Goal: Information Seeking & Learning: Learn about a topic

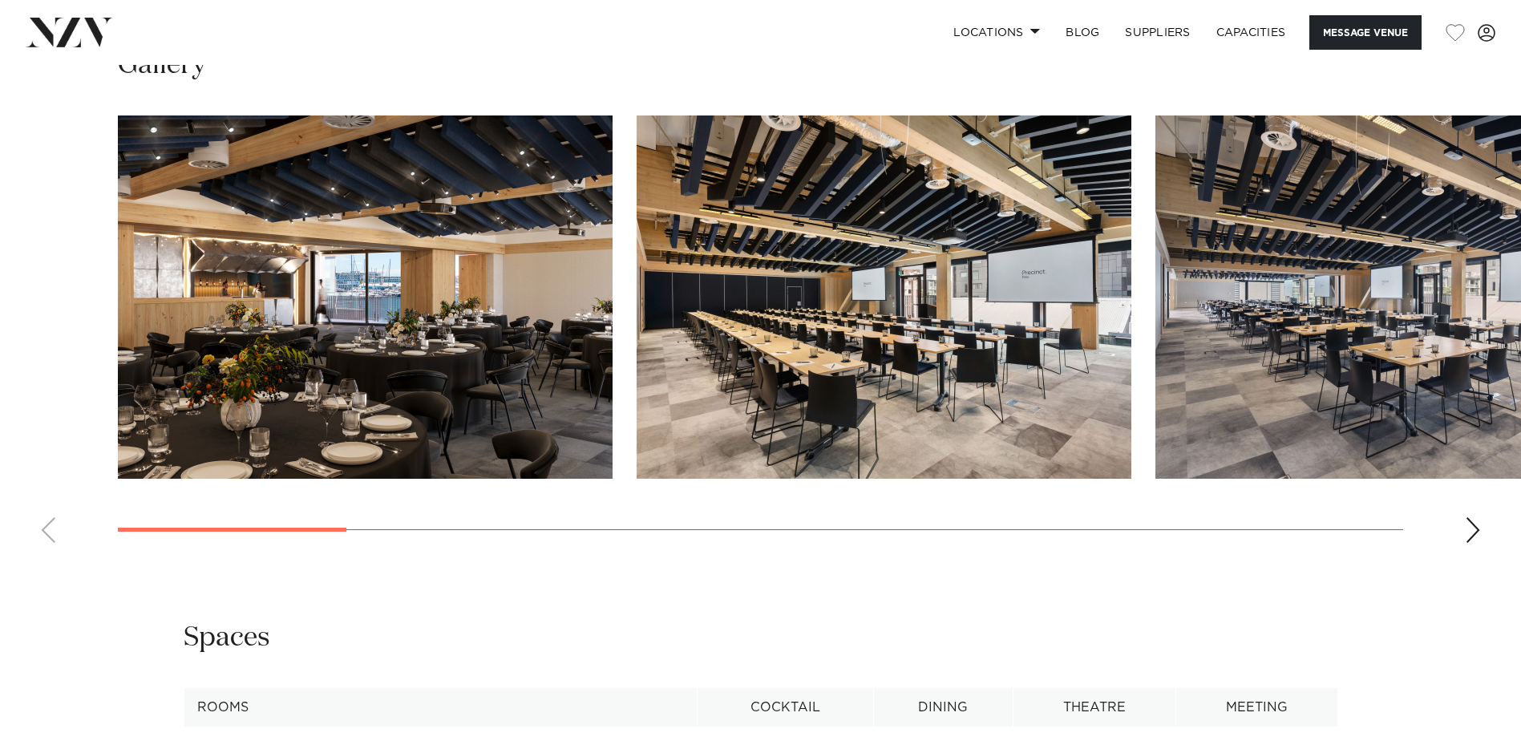
scroll to position [1604, 0]
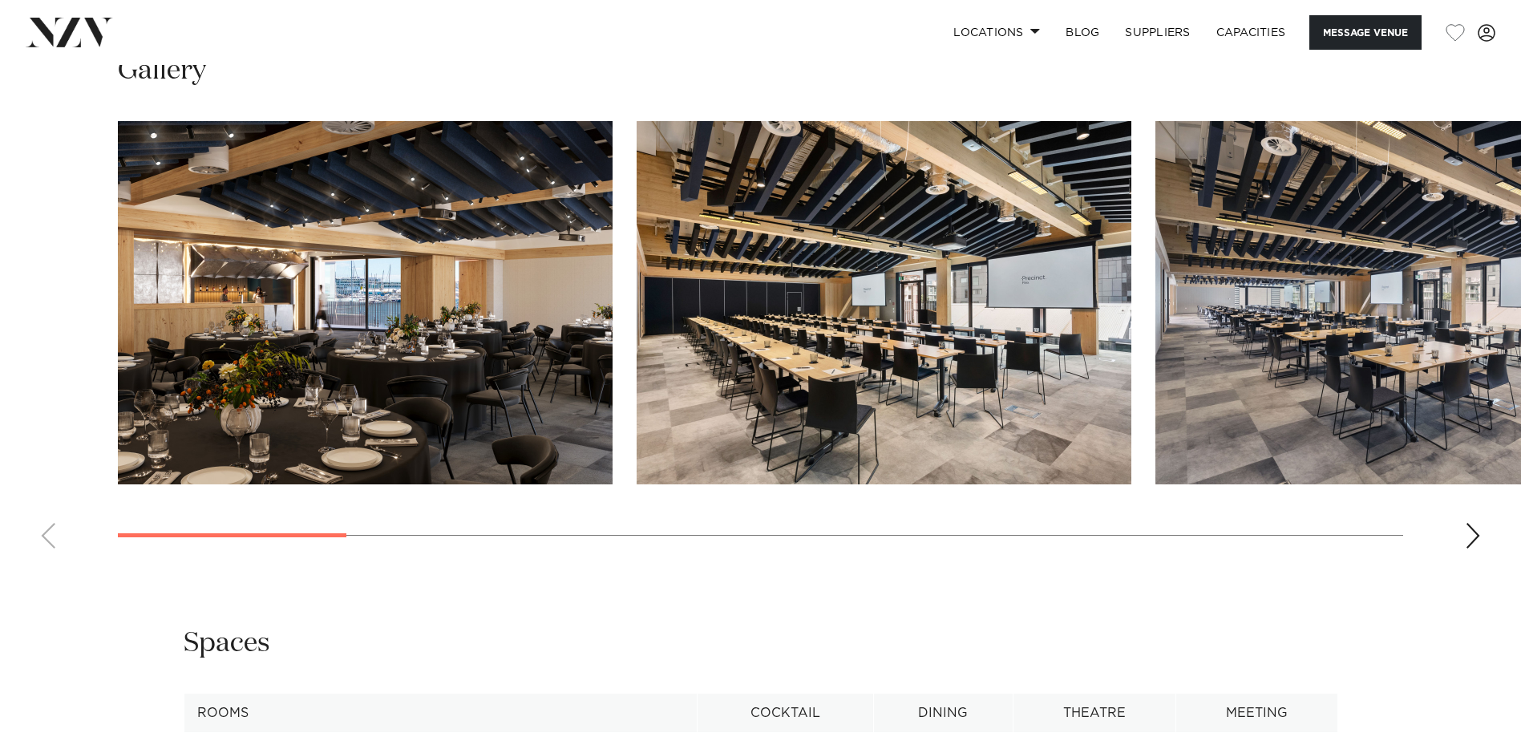
click at [1472, 541] on div "Next slide" at bounding box center [1473, 536] width 16 height 26
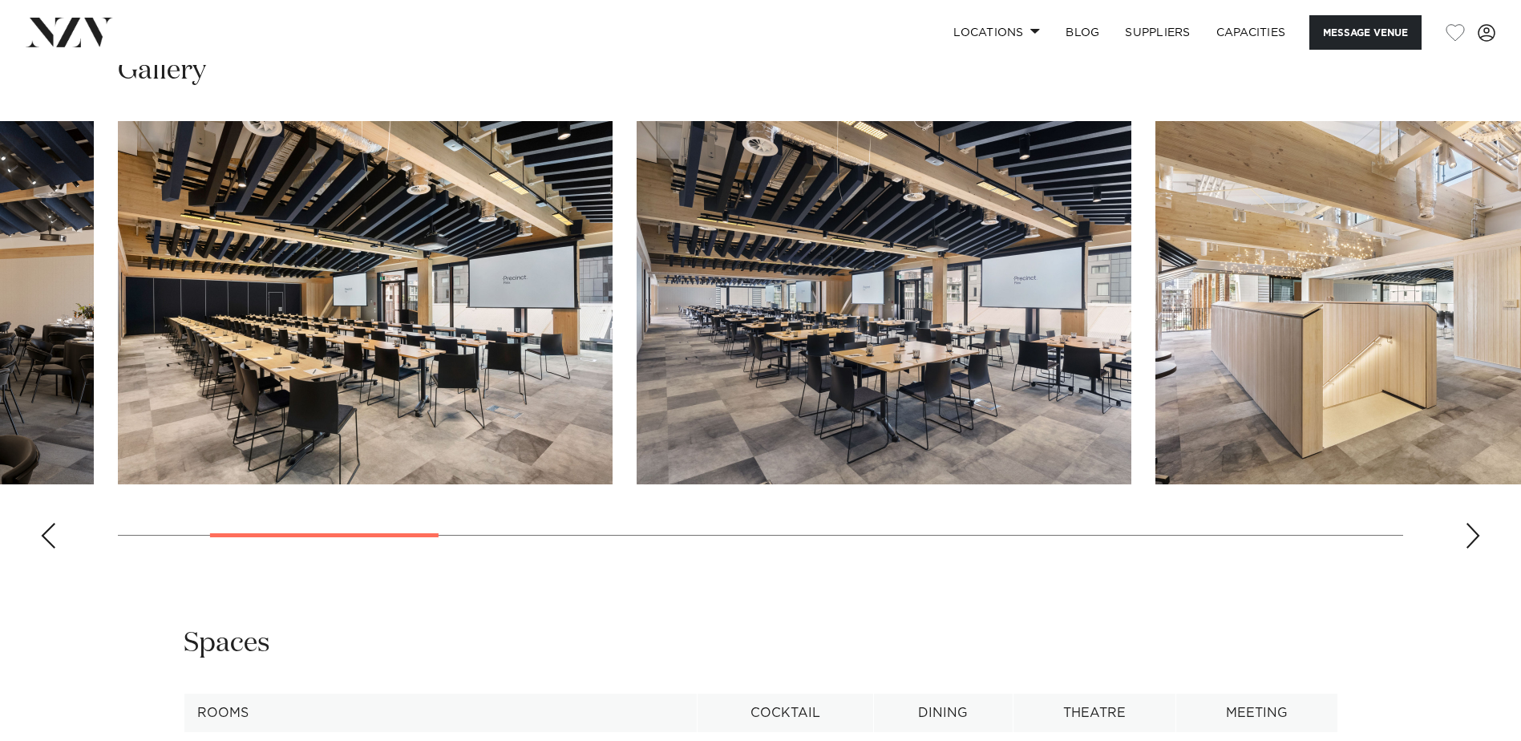
click at [1472, 541] on div "Next slide" at bounding box center [1473, 536] width 16 height 26
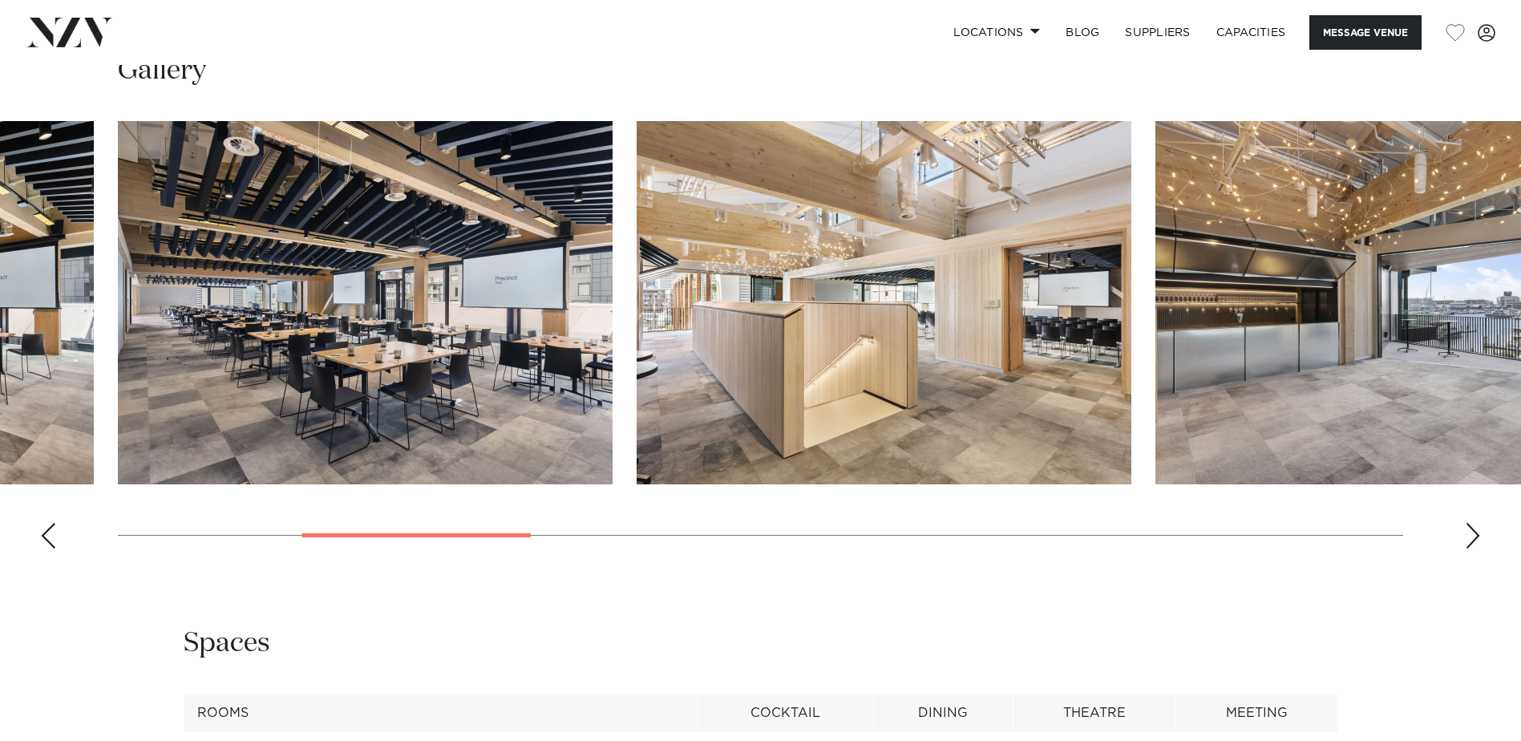
click at [1472, 541] on div "Next slide" at bounding box center [1473, 536] width 16 height 26
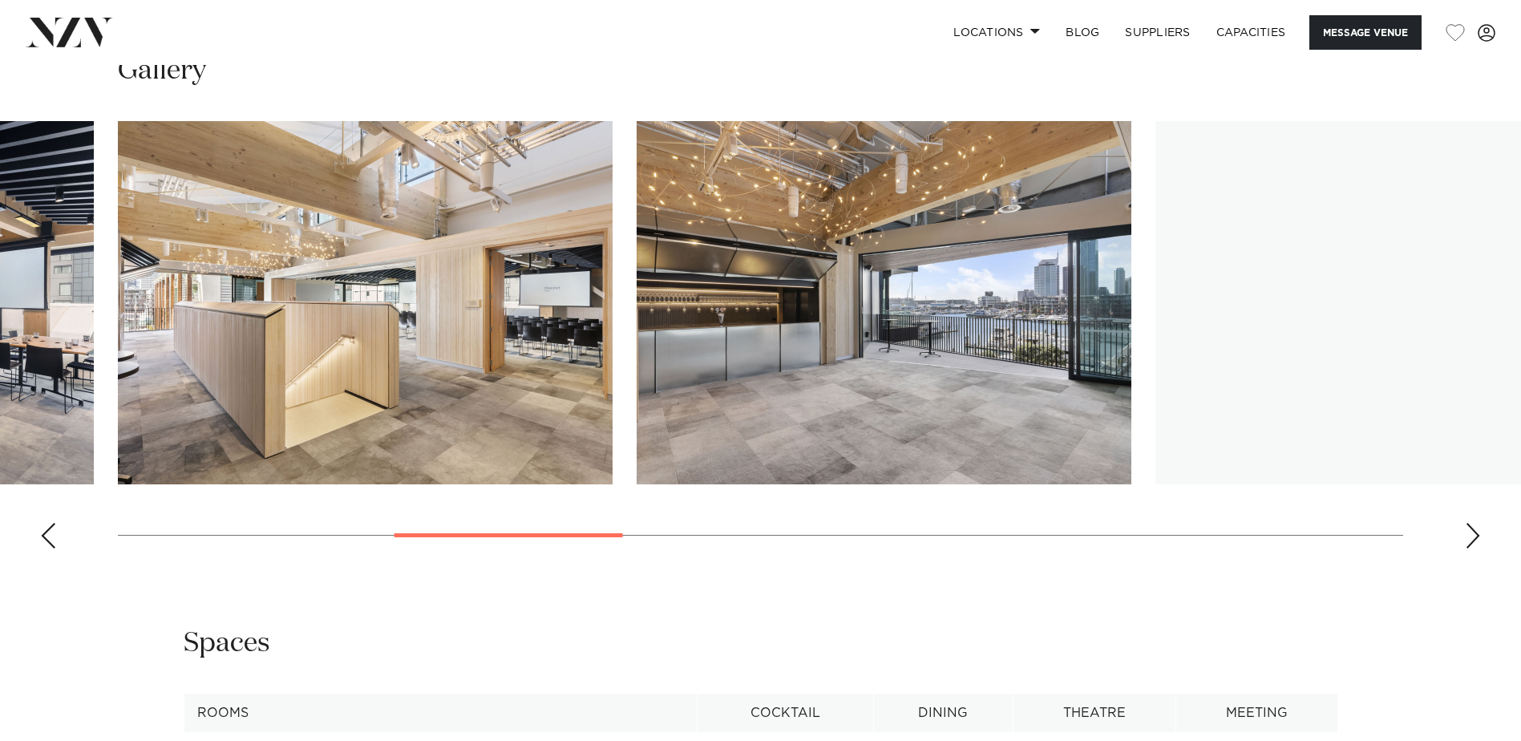
click at [1472, 541] on div "Next slide" at bounding box center [1473, 536] width 16 height 26
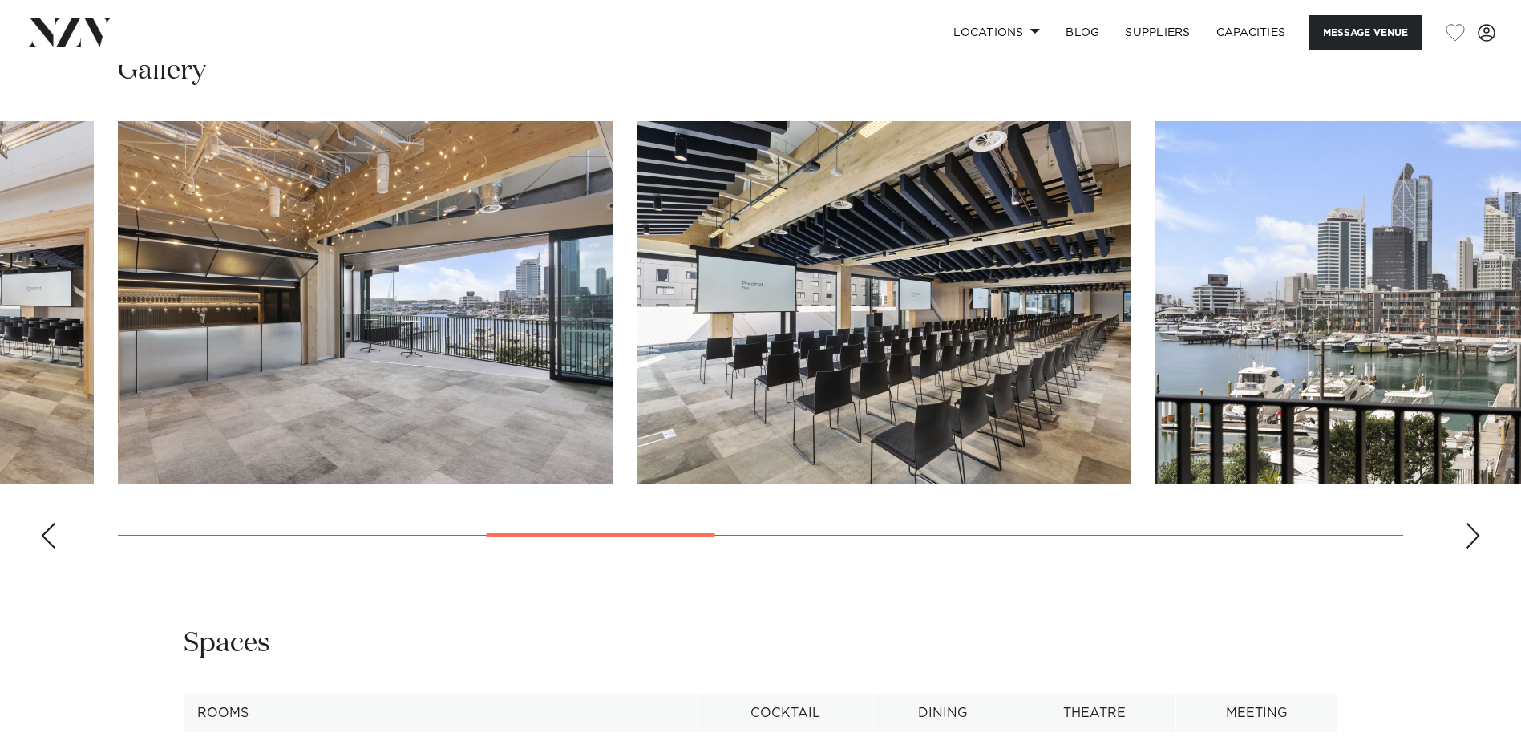
click at [1472, 541] on div "Next slide" at bounding box center [1473, 536] width 16 height 26
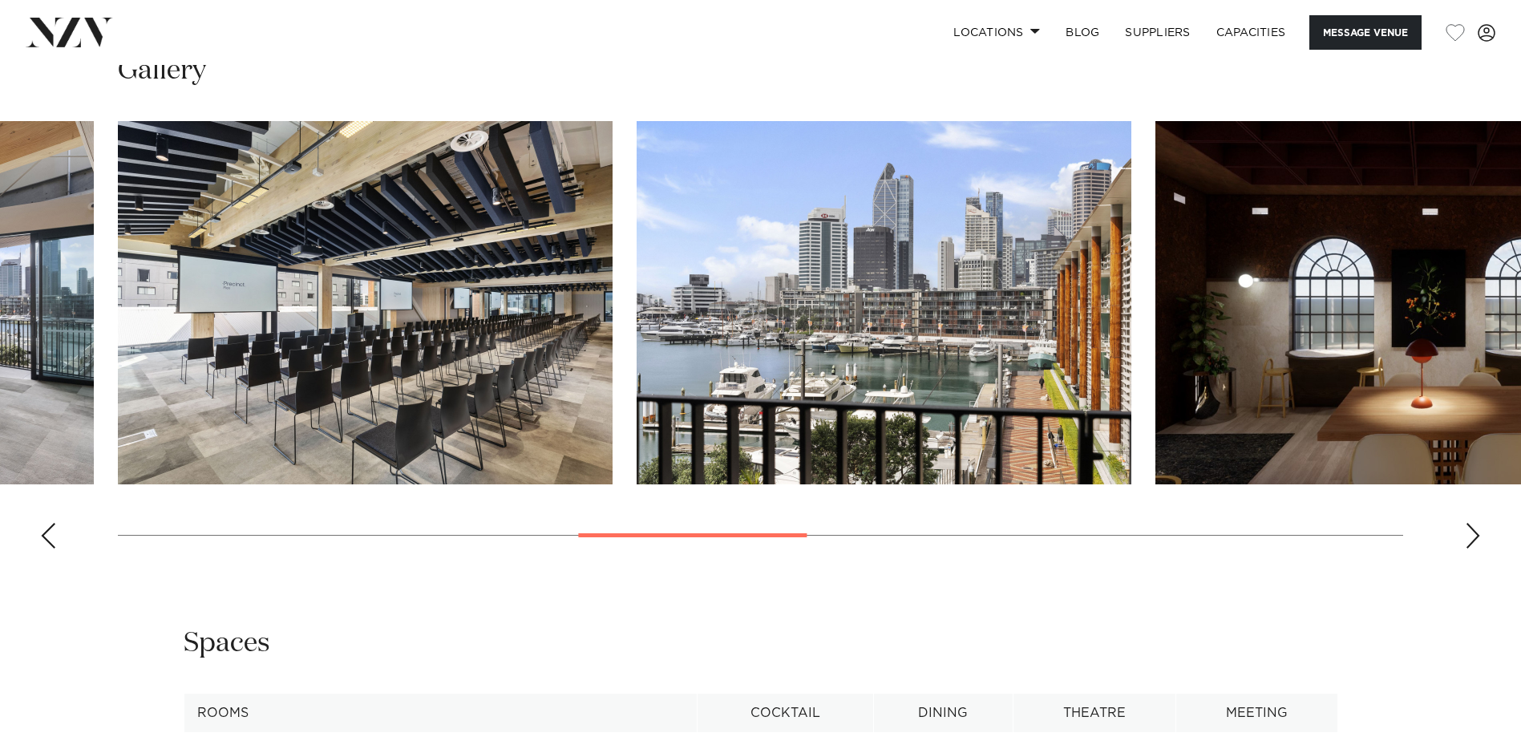
click at [1472, 541] on div "Next slide" at bounding box center [1473, 536] width 16 height 26
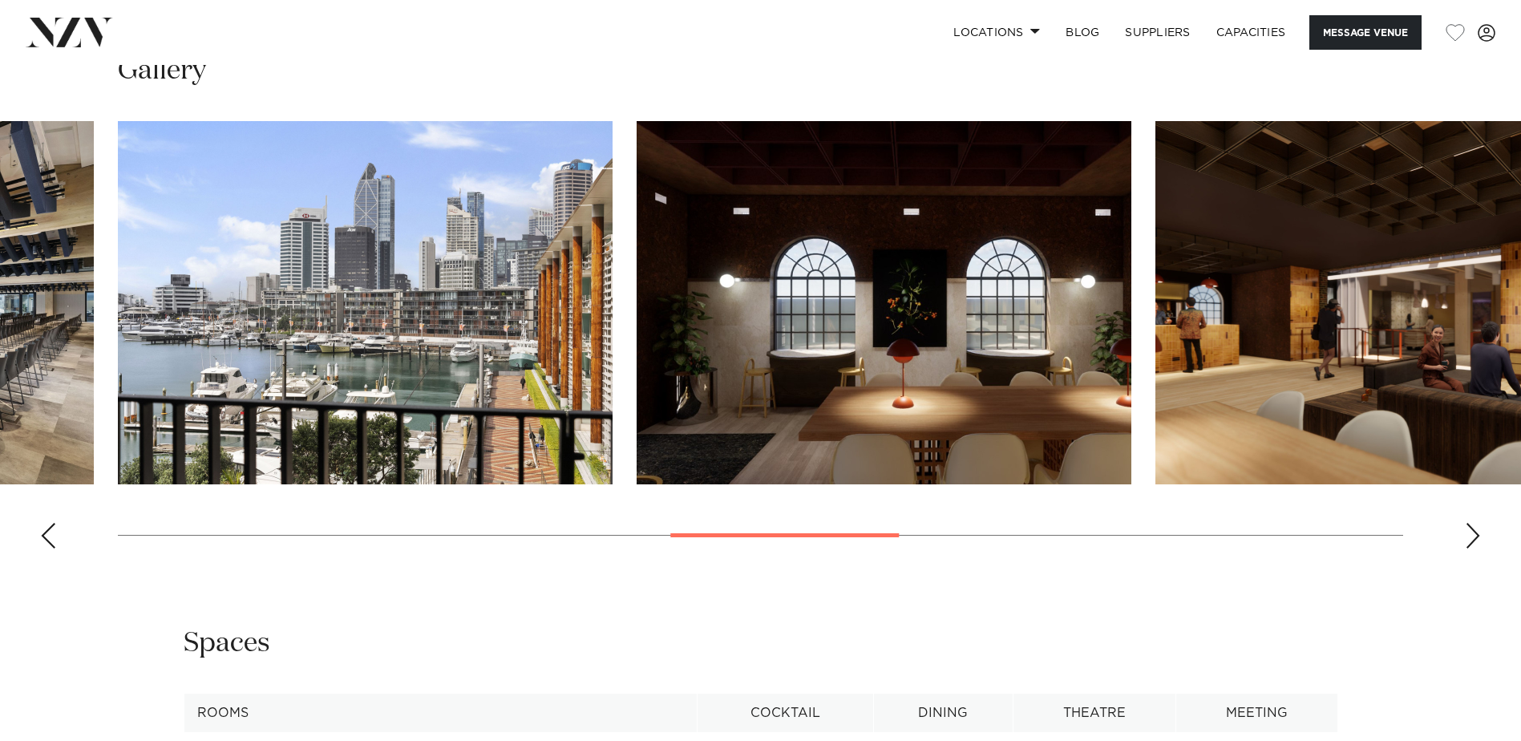
click at [1472, 541] on div "Next slide" at bounding box center [1473, 536] width 16 height 26
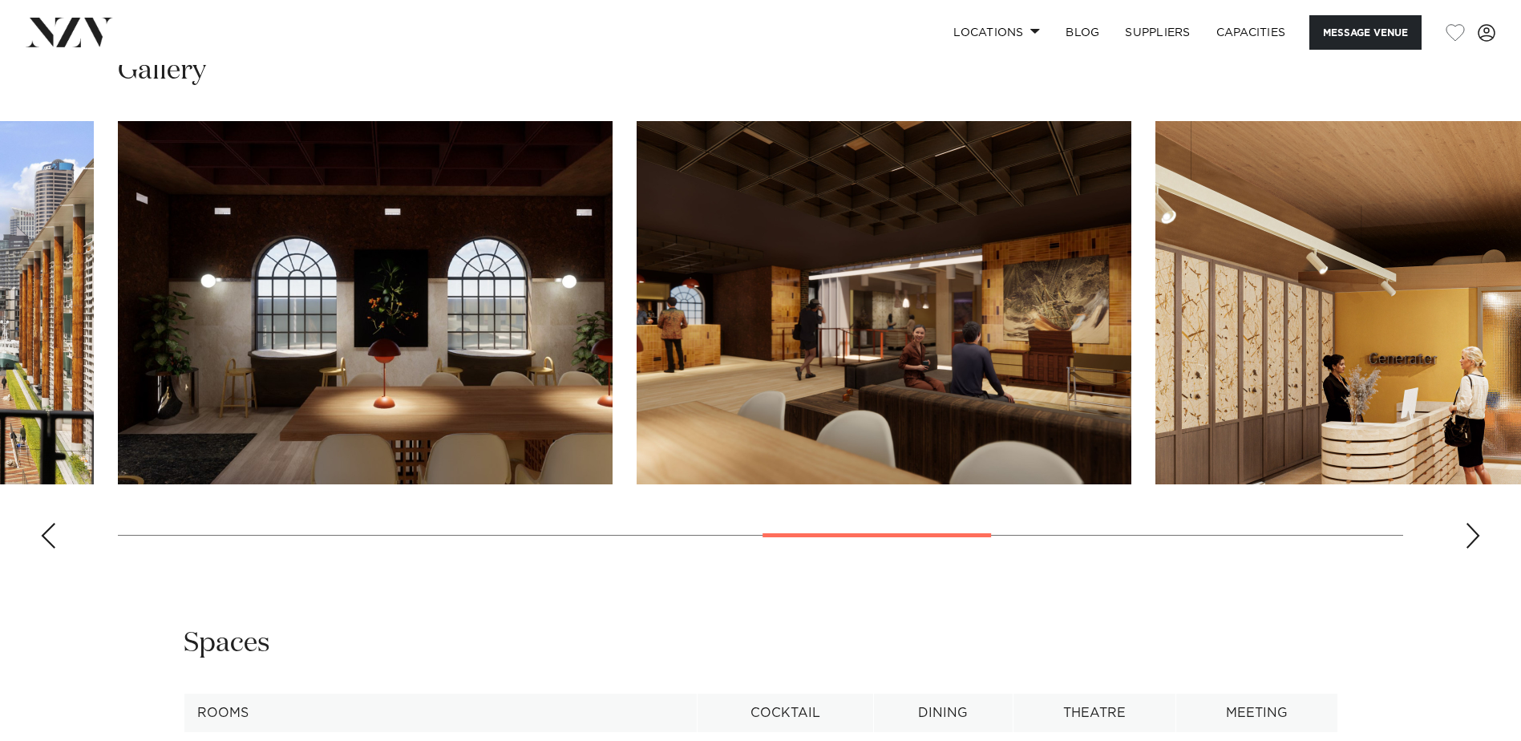
click at [1472, 541] on div "Next slide" at bounding box center [1473, 536] width 16 height 26
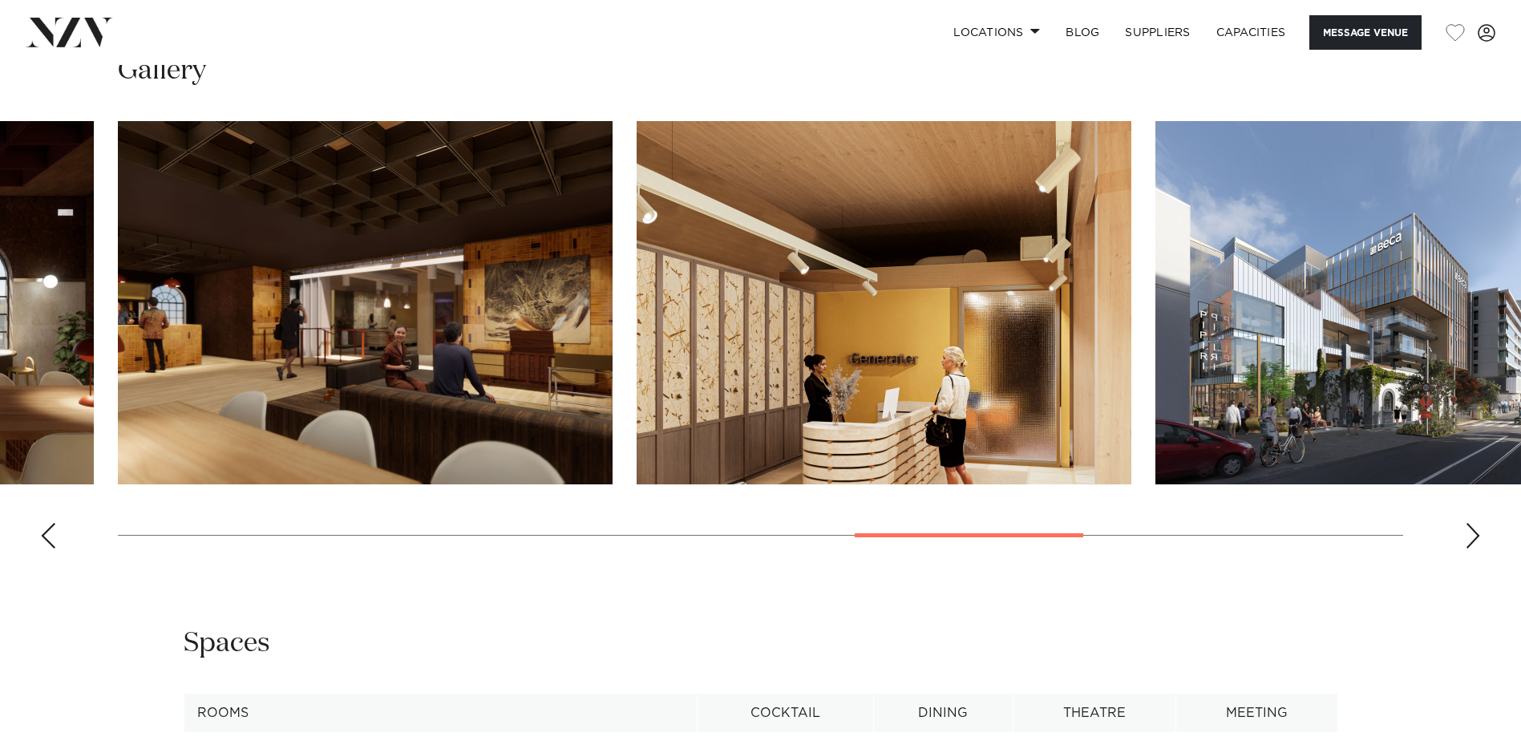
click at [1472, 541] on div "Next slide" at bounding box center [1473, 536] width 16 height 26
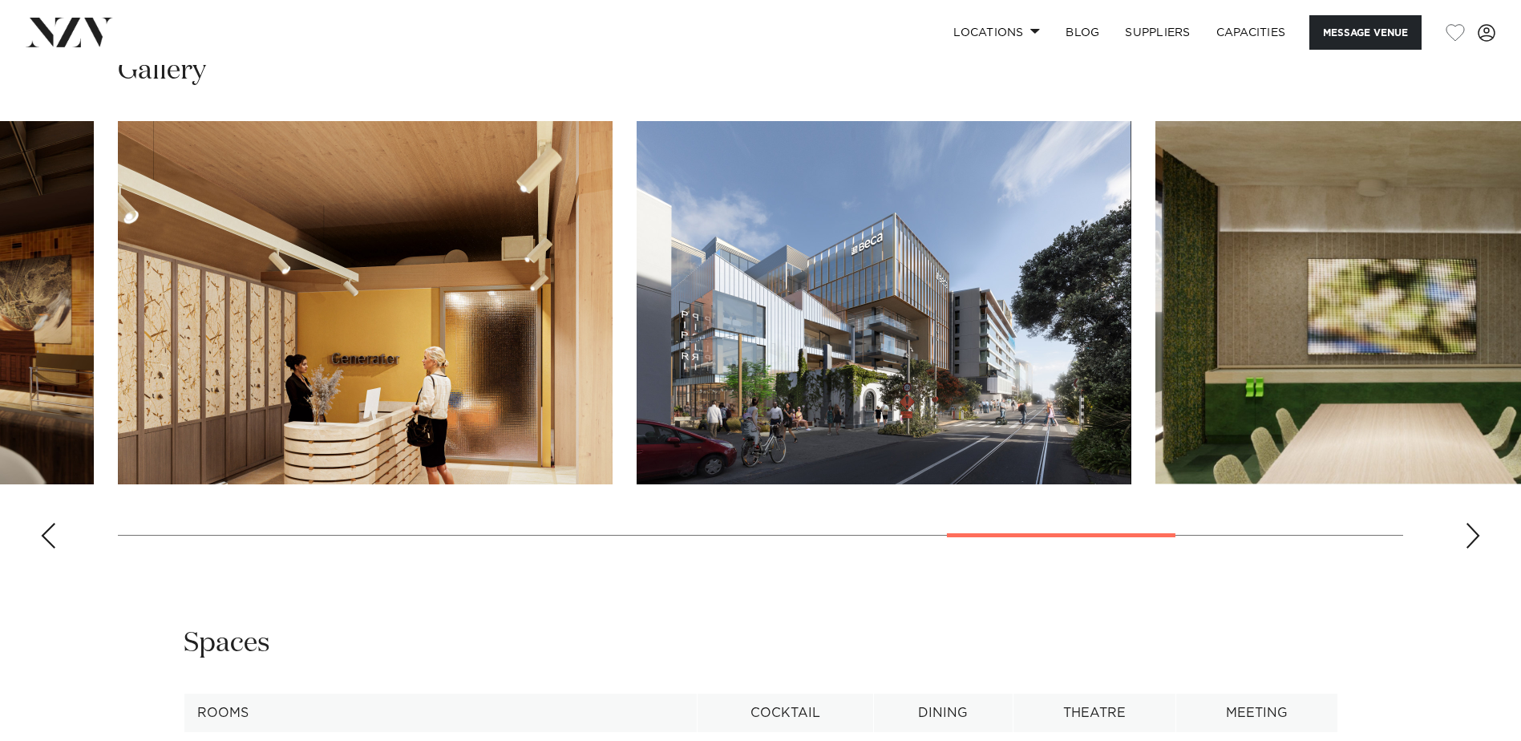
click at [1472, 541] on div "Next slide" at bounding box center [1473, 536] width 16 height 26
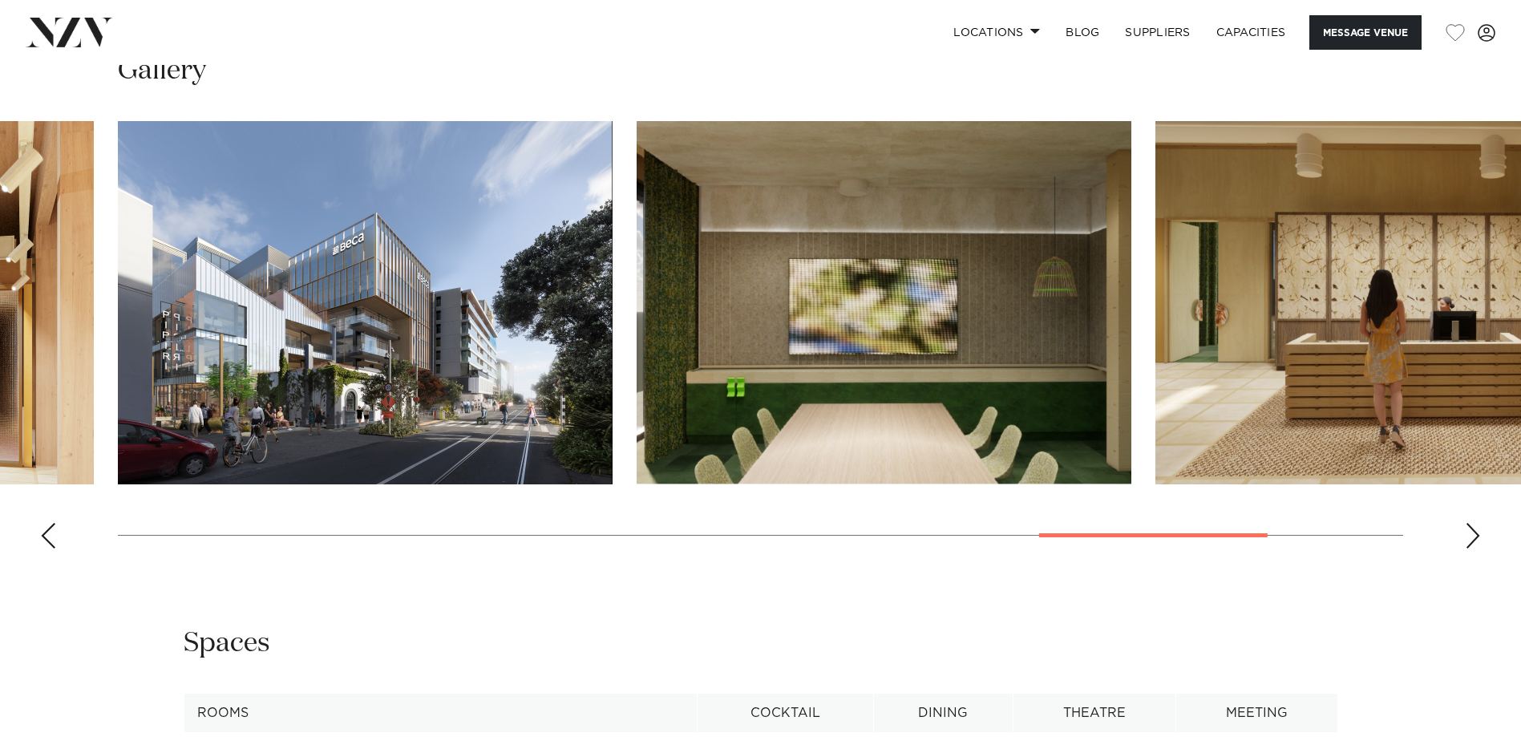
click at [1472, 541] on div "Next slide" at bounding box center [1473, 536] width 16 height 26
